Goal: Obtain resource: Obtain resource

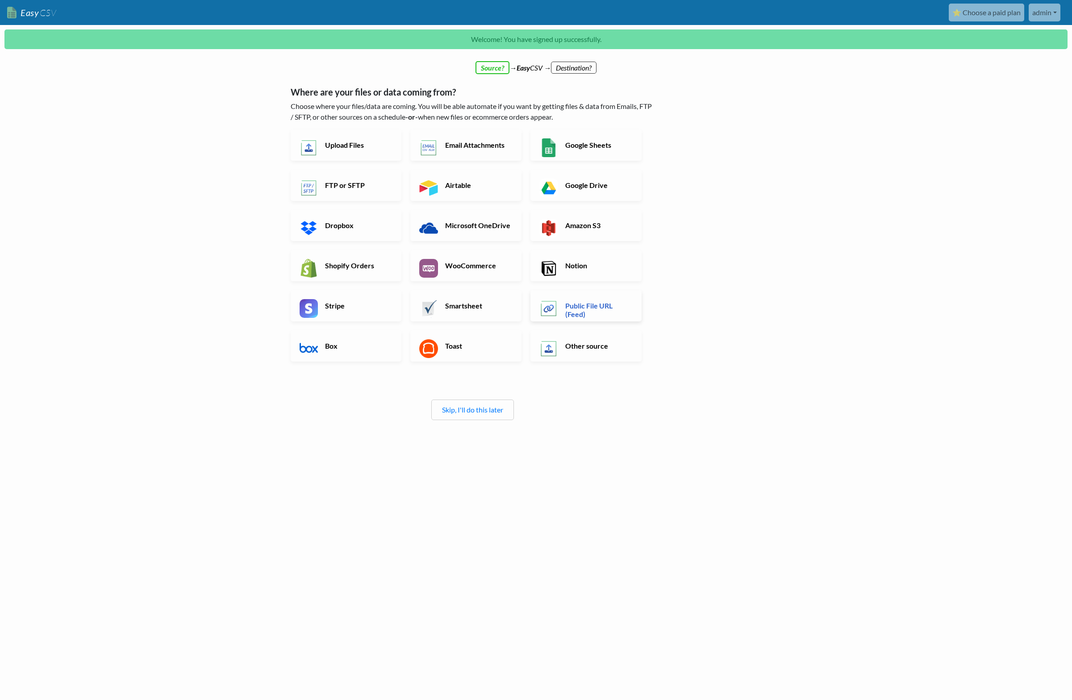
click at [589, 310] on h6 "Public File URL (Feed)" at bounding box center [598, 309] width 70 height 17
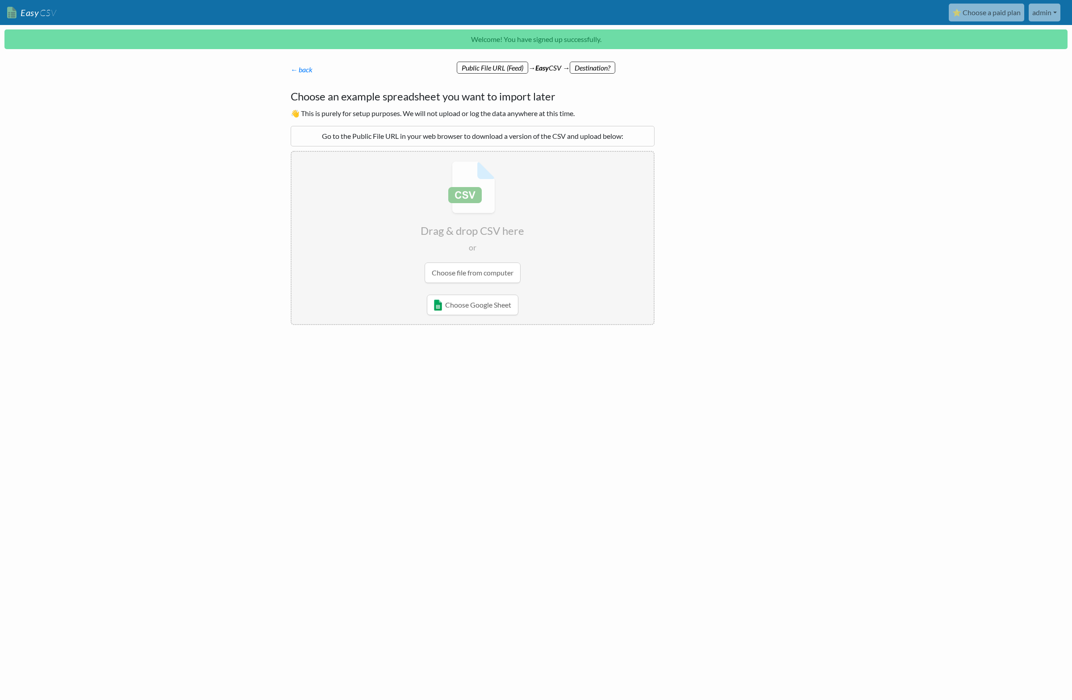
click at [363, 128] on div "Go to the Public File URL in your web browser to download a version of the CSV …" at bounding box center [473, 136] width 364 height 21
click at [363, 136] on div "Go to the Public File URL in your web browser to download a version of the CSV …" at bounding box center [473, 136] width 364 height 21
click at [392, 134] on div "Go to the Public File URL in your web browser to download a version of the CSV …" at bounding box center [473, 136] width 364 height 21
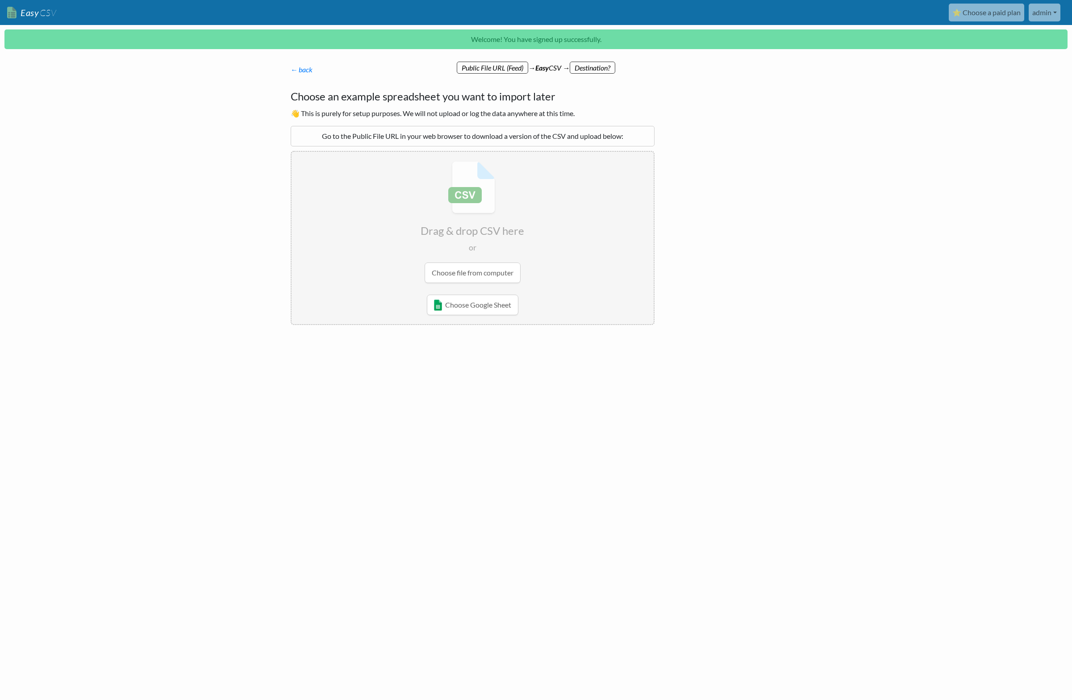
click at [392, 134] on div "Go to the Public File URL in your web browser to download a version of the CSV …" at bounding box center [473, 136] width 364 height 21
click at [300, 69] on link "← back" at bounding box center [302, 69] width 22 height 8
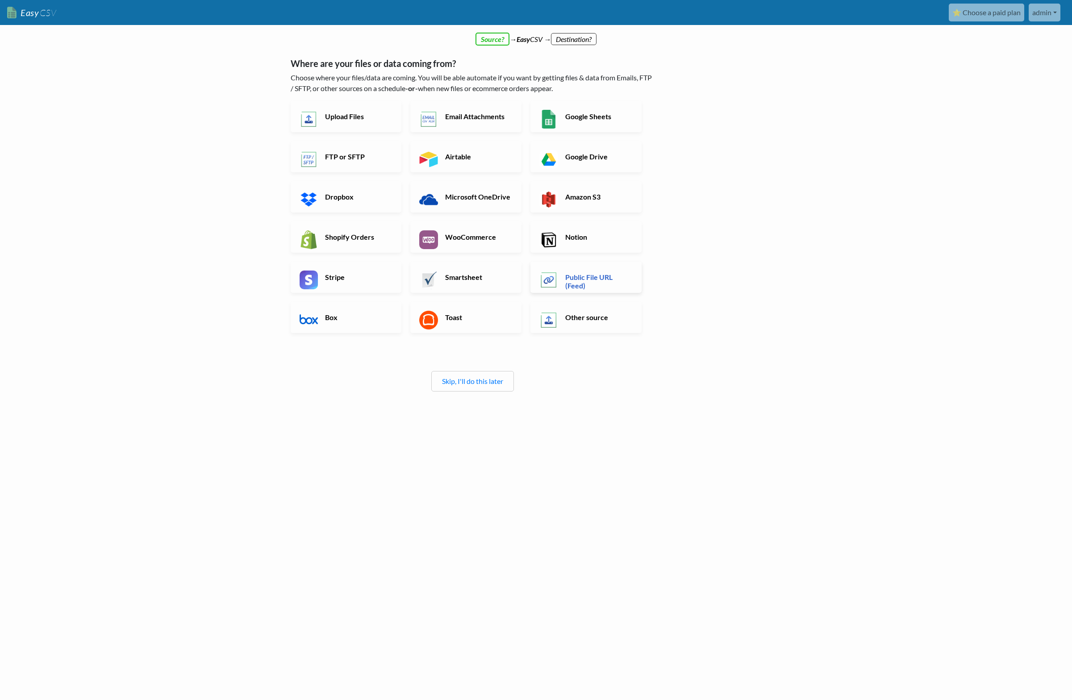
click at [588, 283] on h6 "Public File URL (Feed)" at bounding box center [598, 281] width 70 height 17
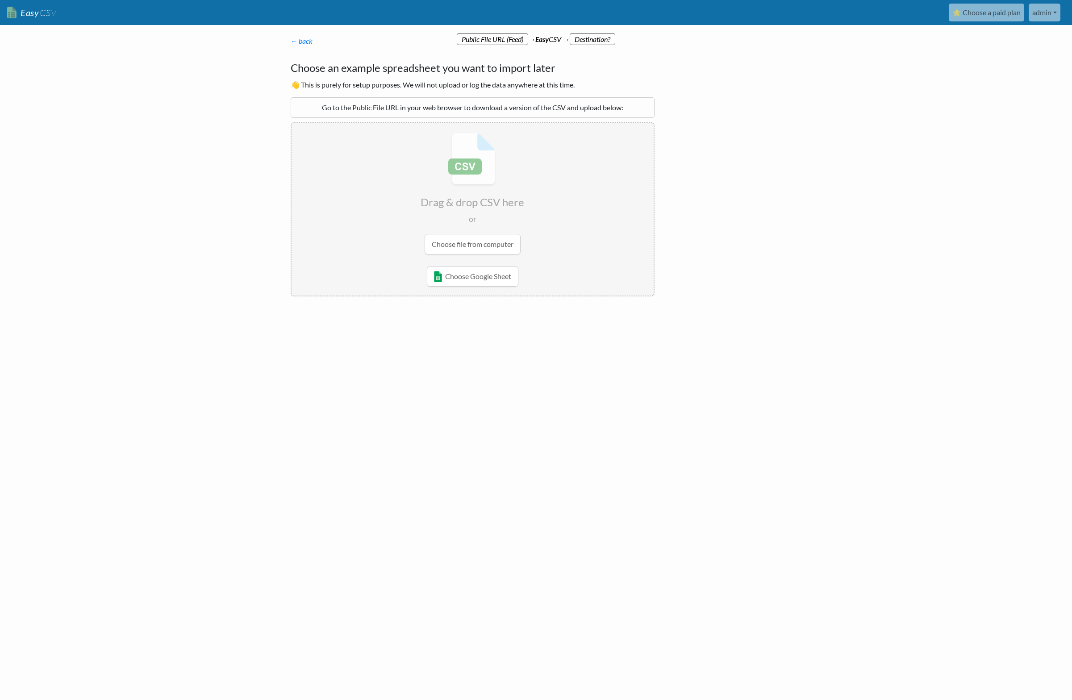
click at [417, 108] on div "Go to the Public File URL in your web browser to download a version of the CSV …" at bounding box center [473, 107] width 364 height 21
click at [552, 145] on input "file" at bounding box center [473, 193] width 362 height 141
click at [488, 240] on input "file" at bounding box center [473, 193] width 362 height 141
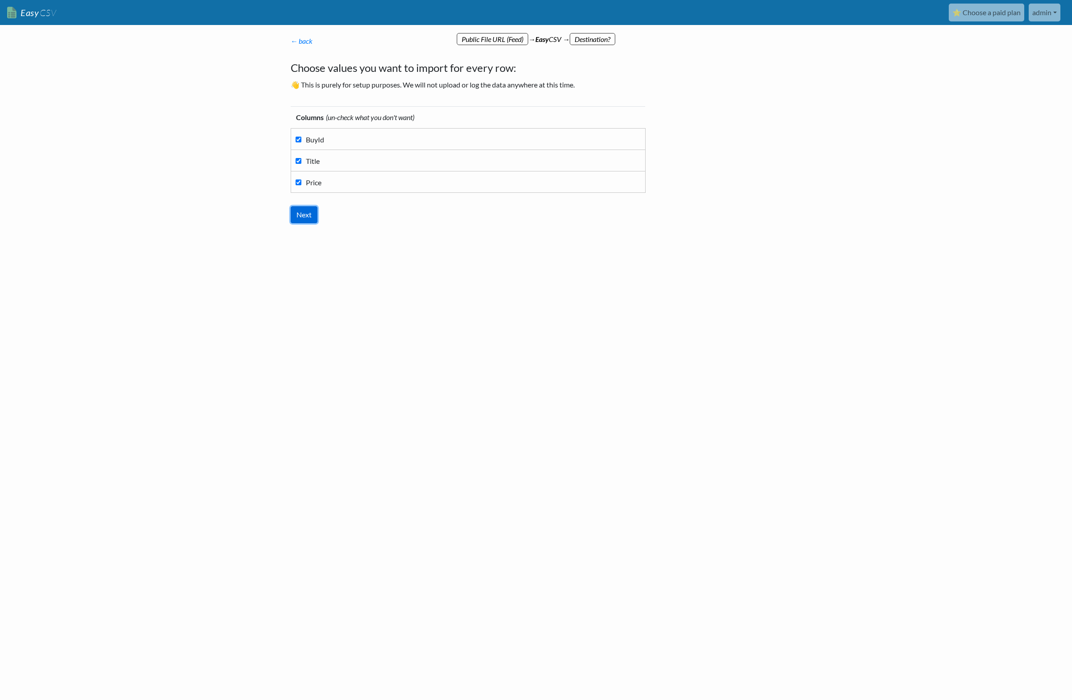
click at [300, 213] on input "Next" at bounding box center [304, 214] width 27 height 17
